Goal: Check status: Check status

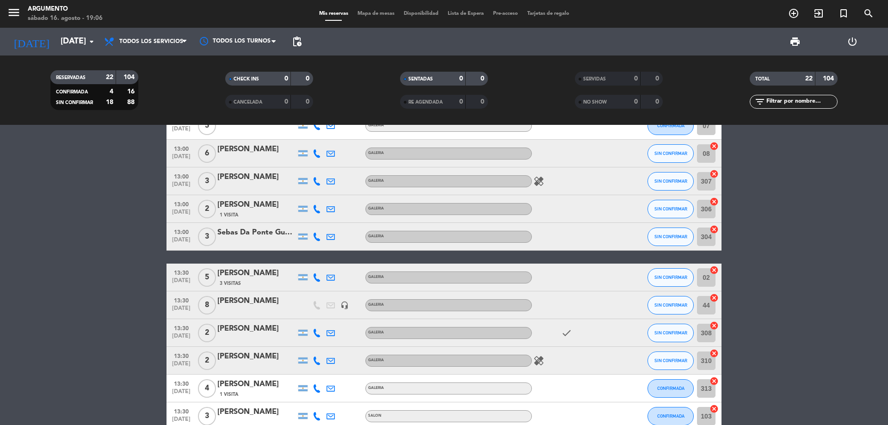
scroll to position [185, 0]
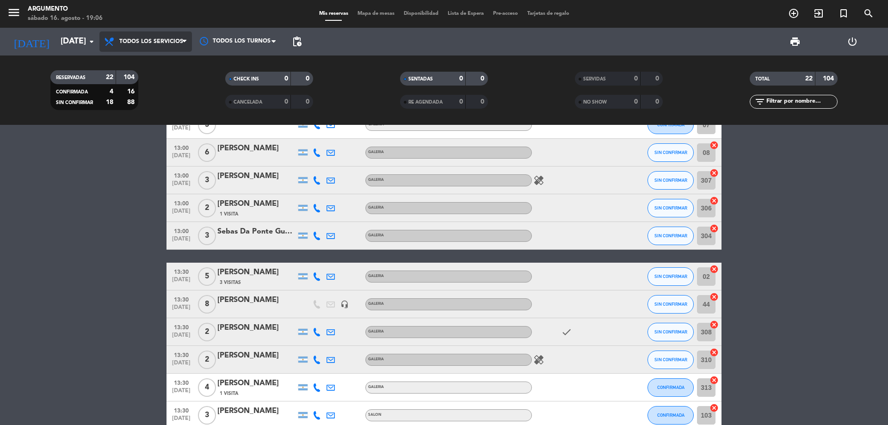
click at [162, 42] on span "Todos los servicios" at bounding box center [151, 41] width 64 height 6
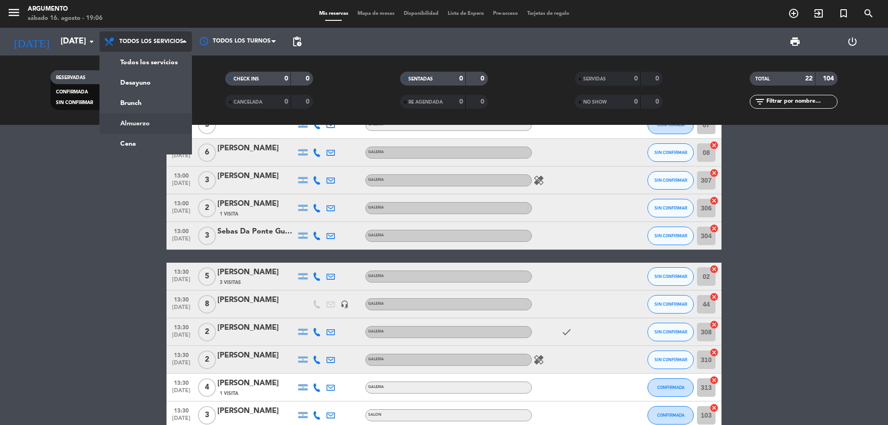
click at [164, 116] on div "menu Argumento sábado 16. agosto - 19:06 Mis reservas Mapa de mesas Disponibili…" at bounding box center [444, 62] width 888 height 125
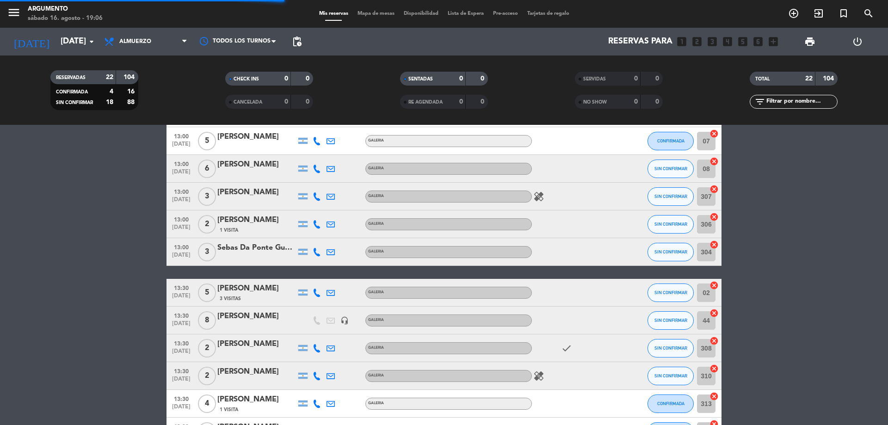
scroll to position [208, 0]
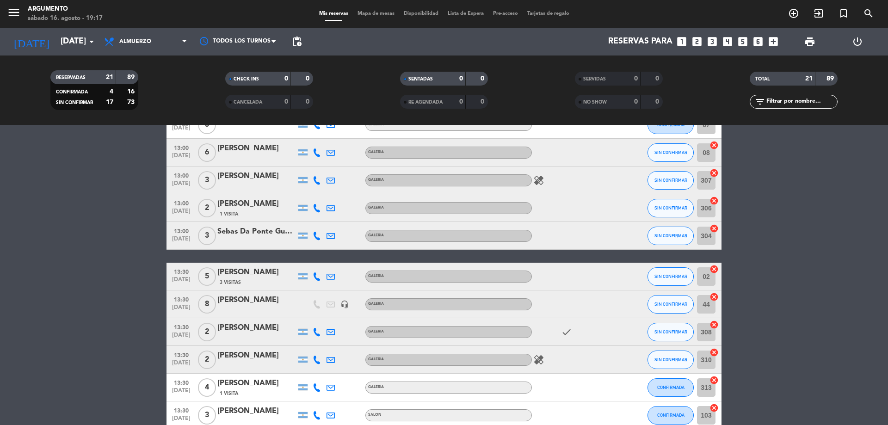
click at [744, 104] on div "filter_list" at bounding box center [793, 102] width 175 height 14
click at [56, 43] on input "[DATE]" at bounding box center [109, 41] width 107 height 18
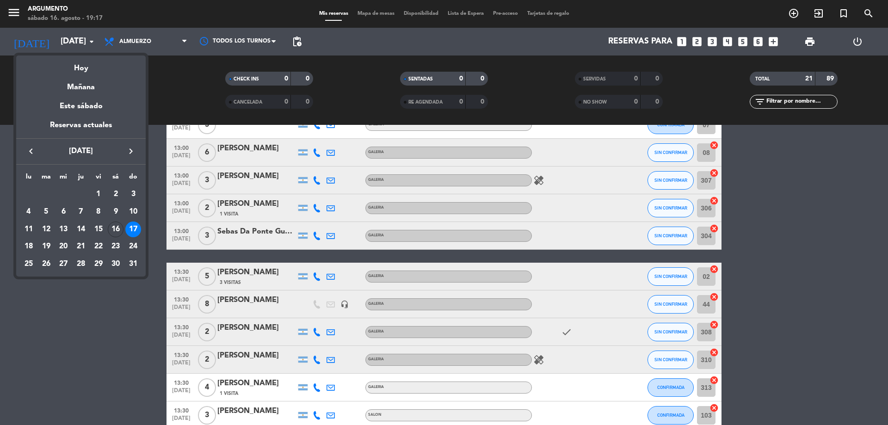
click at [116, 229] on div "16" at bounding box center [116, 230] width 16 height 16
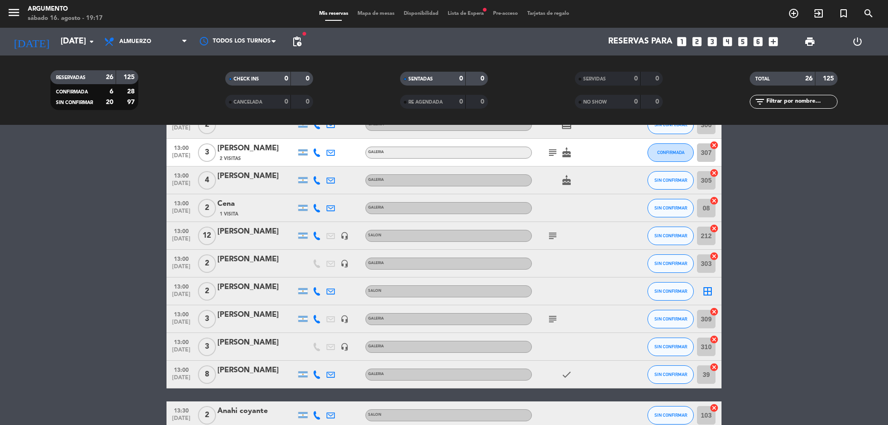
click at [790, 173] on bookings-row "12:30 [DATE] 3 [PERSON_NAME] GALERIA subject check SIN CONFIRMAR 04 cancel 12:3…" at bounding box center [444, 332] width 888 height 747
click at [820, 144] on bookings-row "12:30 [DATE] 3 [PERSON_NAME] GALERIA subject check SIN CONFIRMAR 04 cancel 12:3…" at bounding box center [444, 332] width 888 height 747
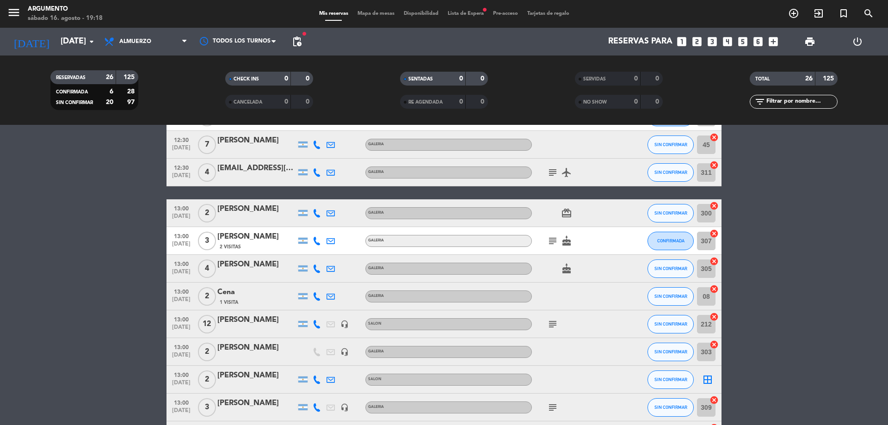
scroll to position [0, 0]
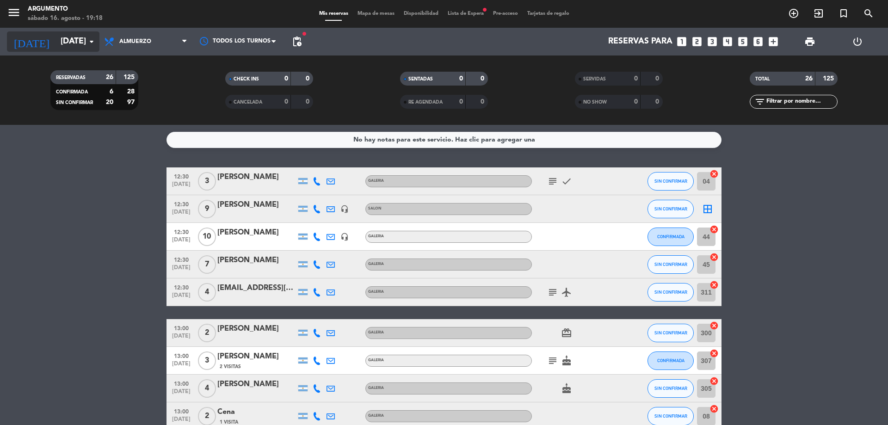
click at [56, 42] on input "[DATE]" at bounding box center [109, 41] width 107 height 18
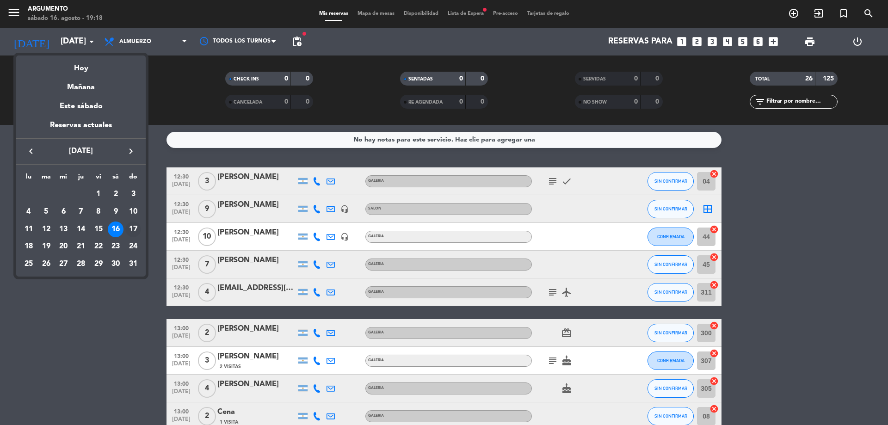
click at [132, 231] on div "17" at bounding box center [133, 230] width 16 height 16
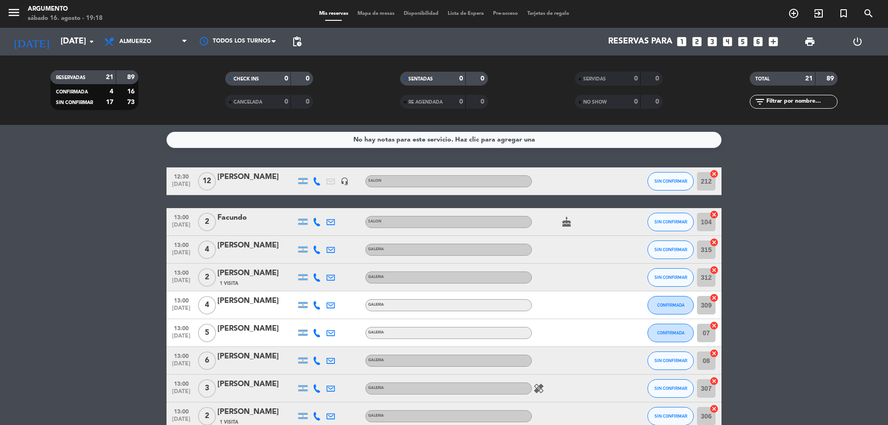
click at [172, 44] on span "Almuerzo" at bounding box center [145, 41] width 92 height 20
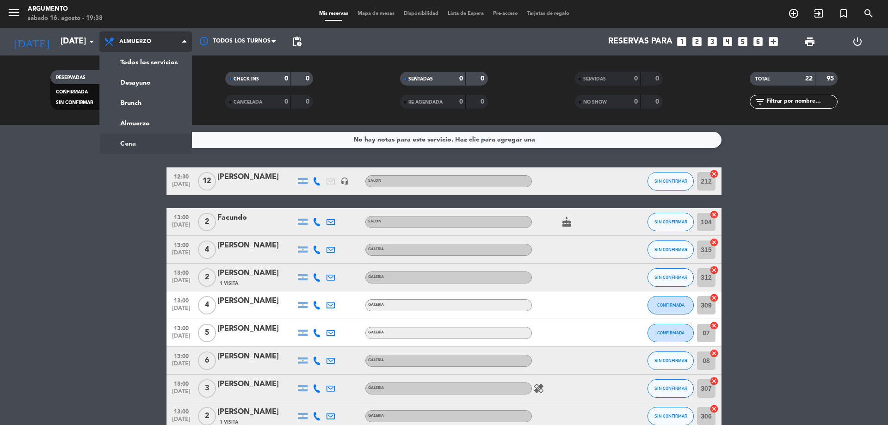
click at [158, 142] on ng-component "menu Argumento sábado 16. agosto - 19:38 Mis reservas Mapa de mesas Disponibili…" at bounding box center [444, 212] width 888 height 425
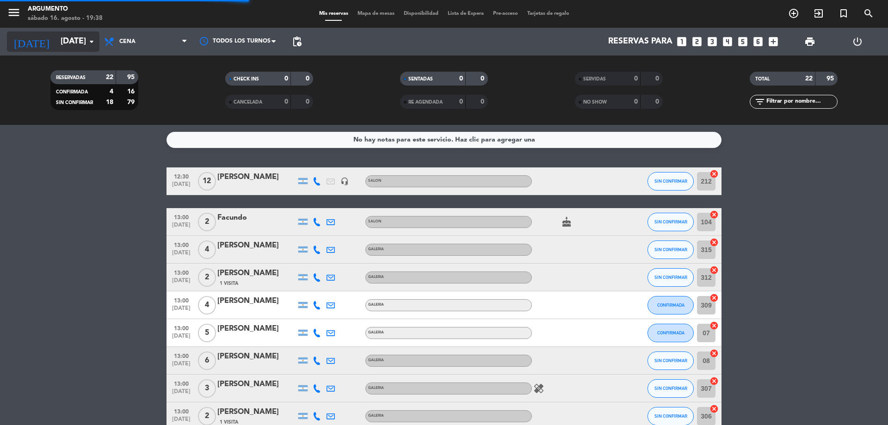
click at [74, 41] on input "[DATE]" at bounding box center [109, 41] width 107 height 18
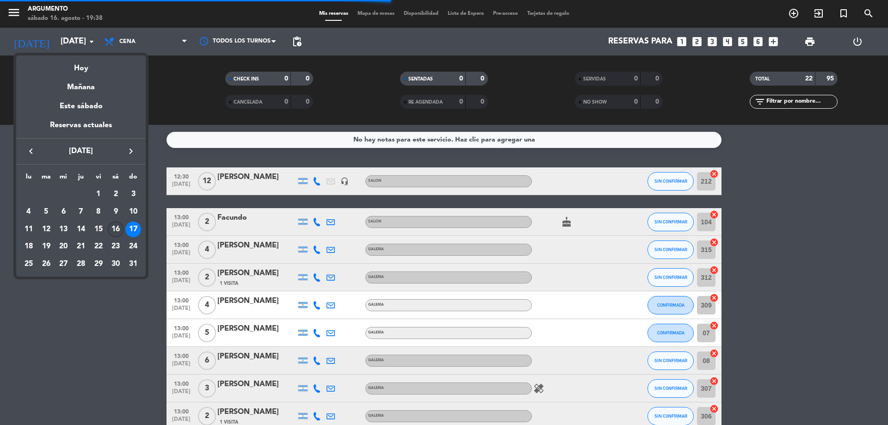
click at [110, 228] on div "16" at bounding box center [116, 230] width 16 height 16
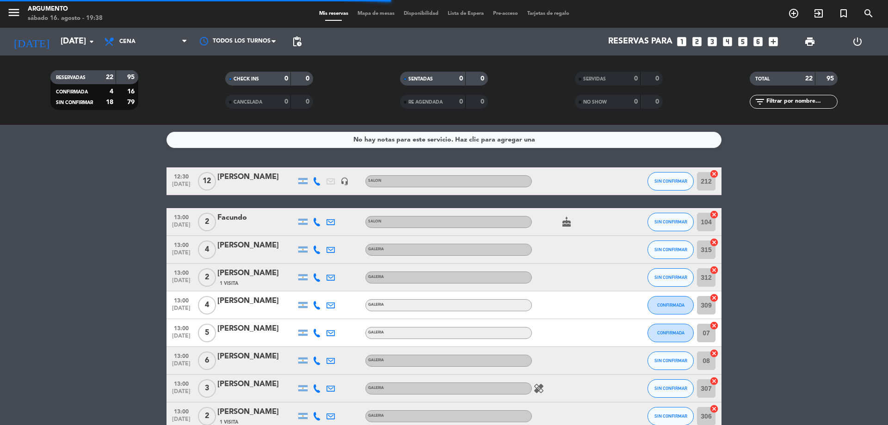
type input "[DATE]"
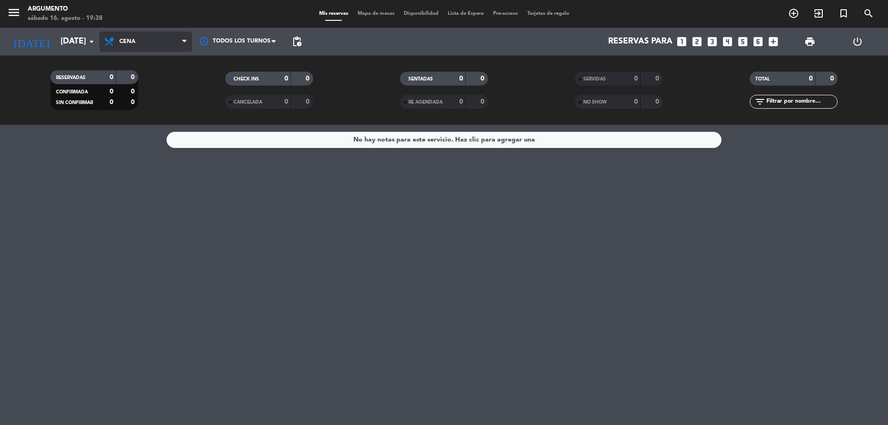
click at [157, 42] on span "Cena" at bounding box center [145, 41] width 92 height 20
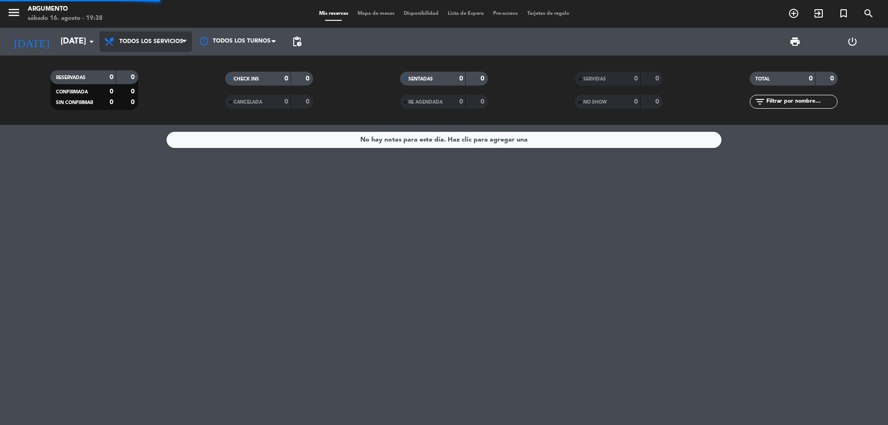
click at [154, 68] on div "menu Argumento sábado 16. agosto - 19:38 Mis reservas Mapa de mesas Disponibili…" at bounding box center [444, 62] width 888 height 125
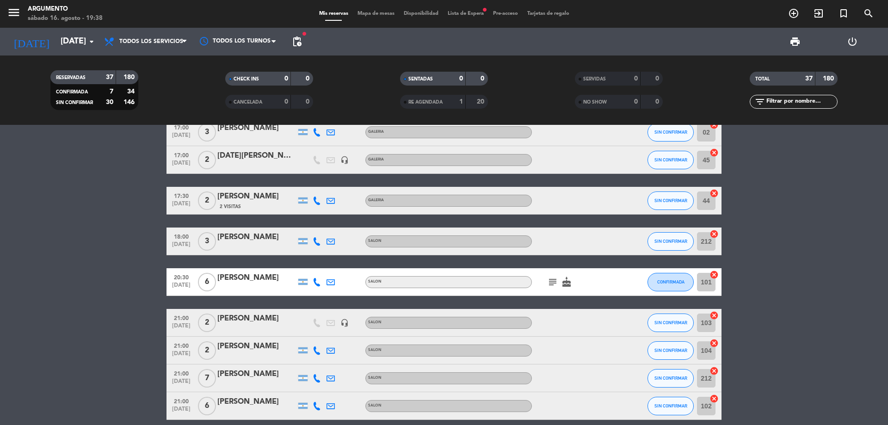
scroll to position [909, 0]
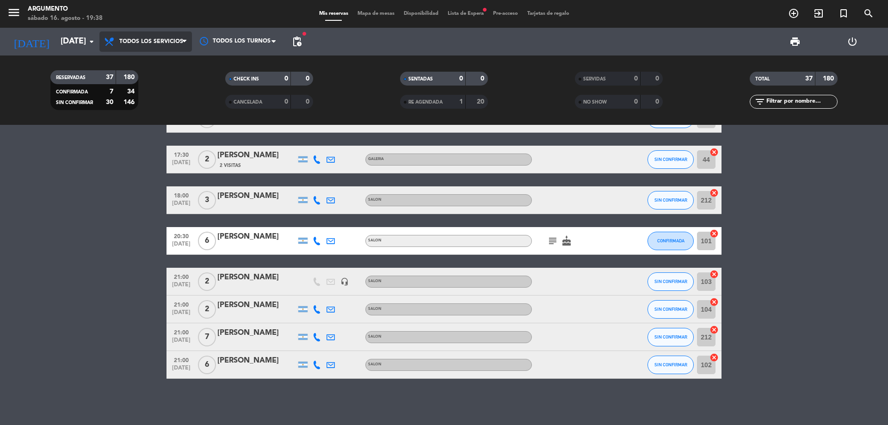
click at [144, 50] on span "Todos los servicios" at bounding box center [145, 41] width 92 height 20
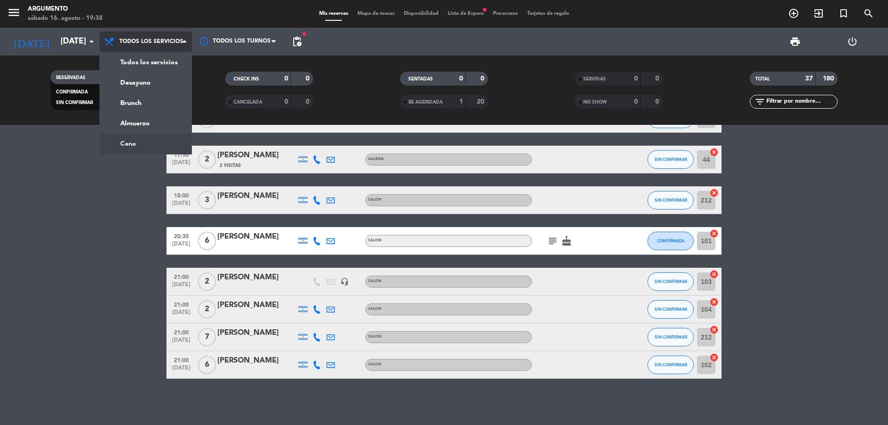
click at [161, 140] on ng-component "menu Argumento sábado 16. agosto - 19:38 Mis reservas Mapa de mesas Disponibili…" at bounding box center [444, 212] width 888 height 425
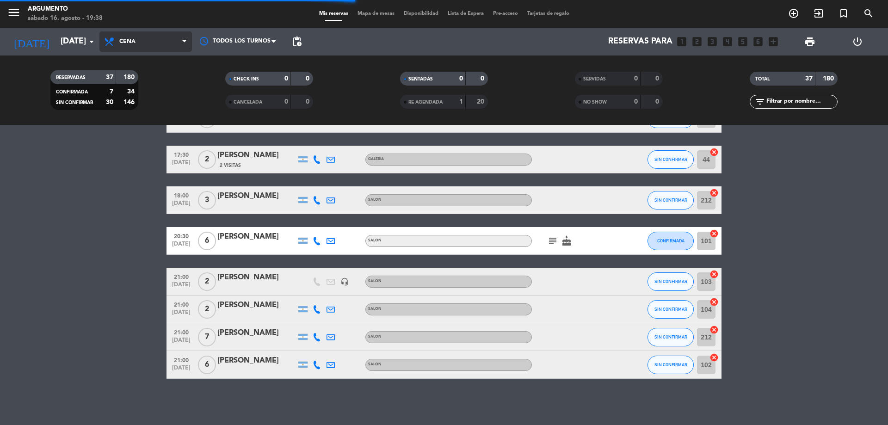
scroll to position [0, 0]
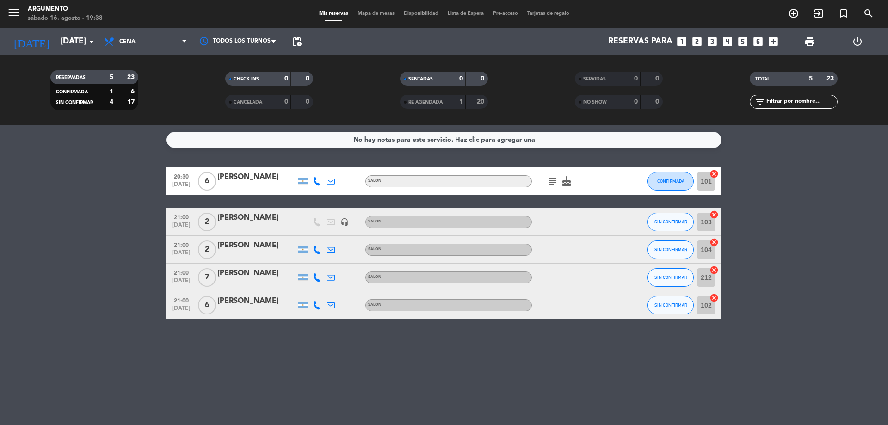
click at [88, 297] on bookings-row "20:30 [DATE] 6 [PERSON_NAME] SALON subject cake CONFIRMADA 101 cancel 21:00 [DA…" at bounding box center [444, 243] width 888 height 152
click at [556, 179] on icon "subject" at bounding box center [552, 181] width 11 height 11
click at [86, 206] on bookings-row "20:30 [DATE] 6 [PERSON_NAME] SALON subject Llevamos un torta porque festejamos …" at bounding box center [444, 243] width 888 height 152
click at [433, 356] on div "No hay notas para este servicio. Haz clic para agregar una 20:30 [DATE] 6 [PERS…" at bounding box center [444, 275] width 888 height 300
click at [414, 388] on div "No hay notas para este servicio. Haz clic para agregar una 20:30 [DATE] 6 [PERS…" at bounding box center [444, 275] width 888 height 300
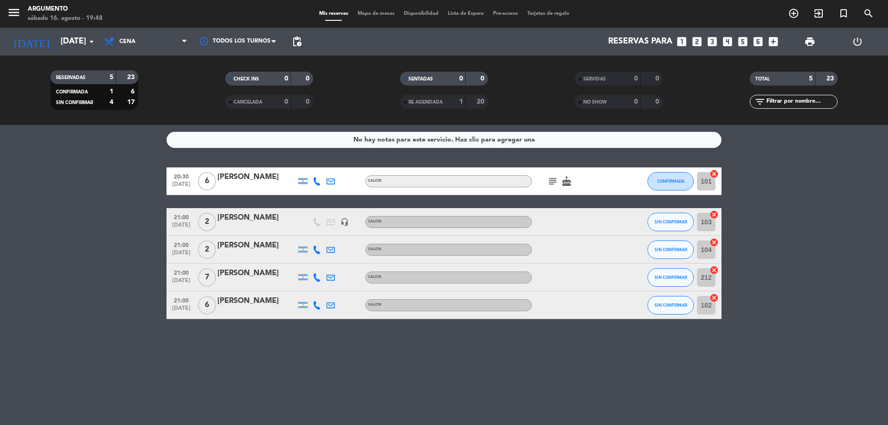
click at [550, 181] on icon "subject" at bounding box center [552, 181] width 11 height 11
click at [809, 211] on bookings-row "20:30 [DATE] 6 [PERSON_NAME] SALON subject Llevamos un torta porque festejamos …" at bounding box center [444, 243] width 888 height 152
